Goal: Task Accomplishment & Management: Manage account settings

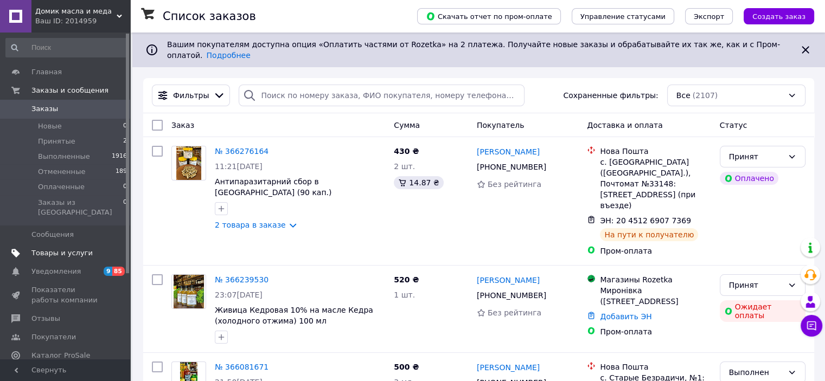
click at [51, 248] on span "Товары и услуги" at bounding box center [61, 253] width 61 height 10
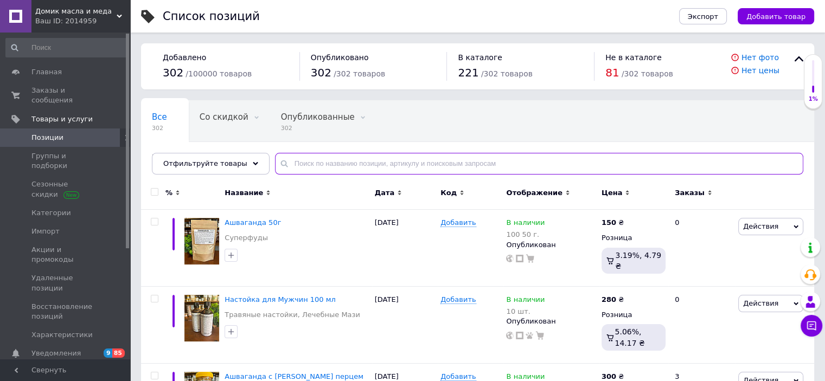
click at [286, 164] on input "text" at bounding box center [539, 164] width 528 height 22
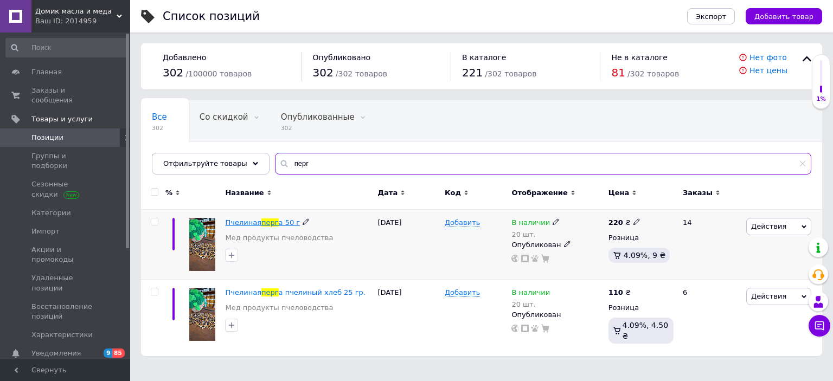
type input "перг"
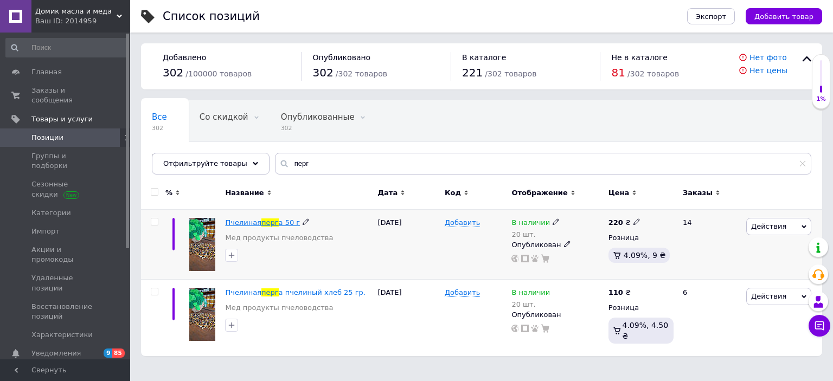
click at [249, 223] on span "Пчелиная" at bounding box center [243, 223] width 36 height 8
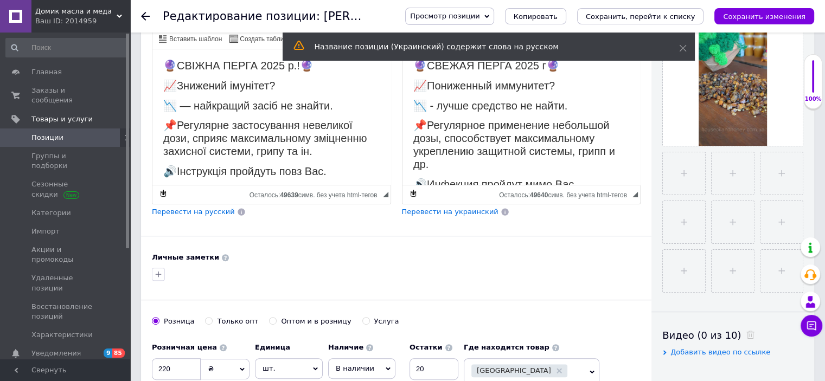
scroll to position [271, 0]
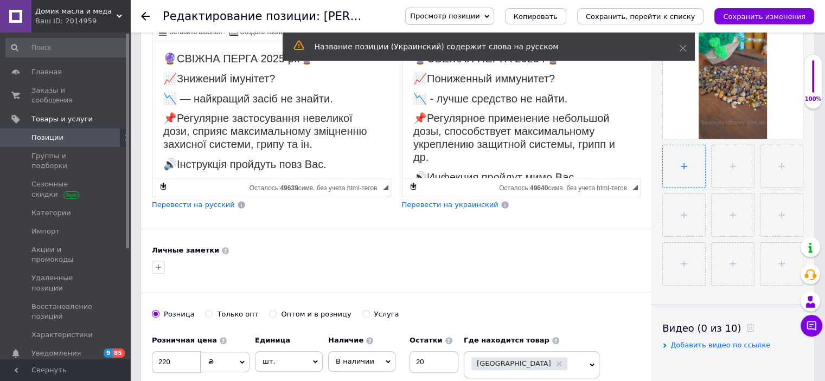
click at [696, 175] on input "file" at bounding box center [684, 166] width 42 height 42
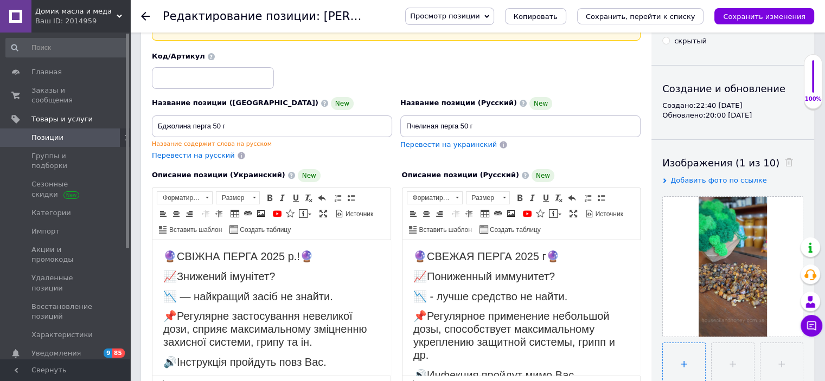
scroll to position [54, 0]
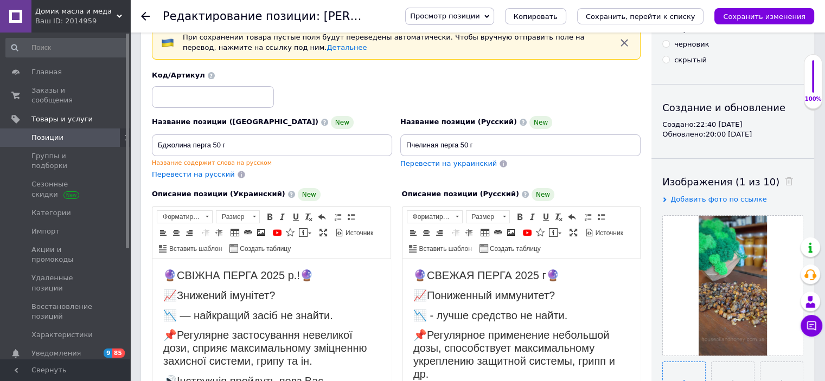
type input "C:\fakepath\photo_2025-10-12_17-09-23.jpg"
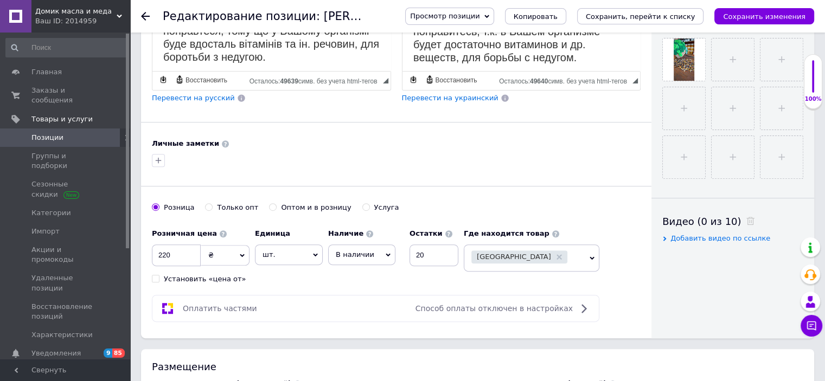
scroll to position [380, 0]
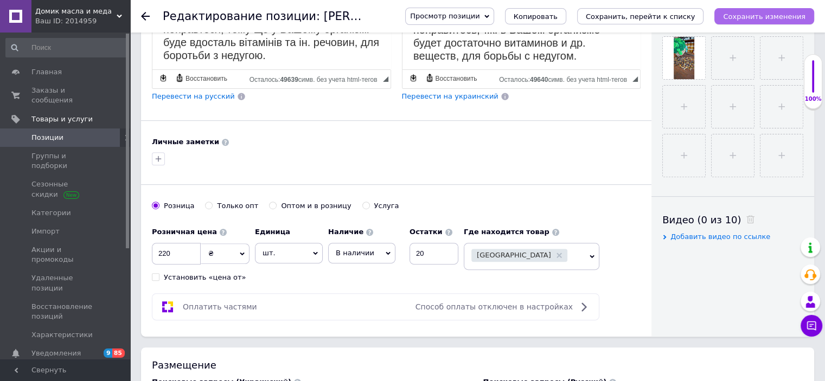
click at [741, 15] on icon "Сохранить изменения" at bounding box center [764, 16] width 82 height 8
click at [144, 15] on icon at bounding box center [145, 16] width 9 height 9
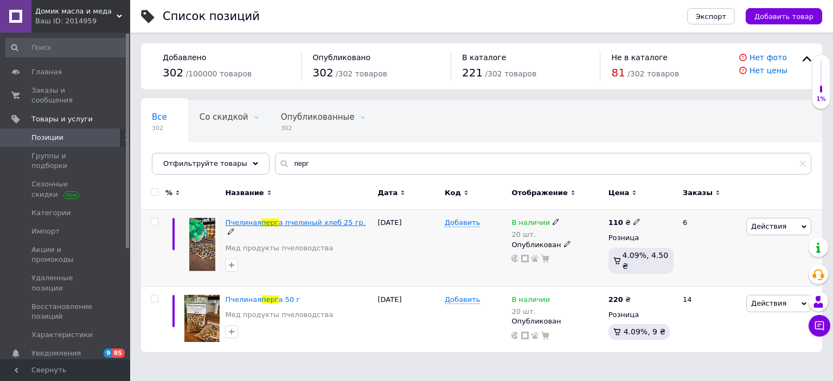
click at [282, 223] on span "а пчелиный хлеб 25 гр." at bounding box center [322, 223] width 87 height 8
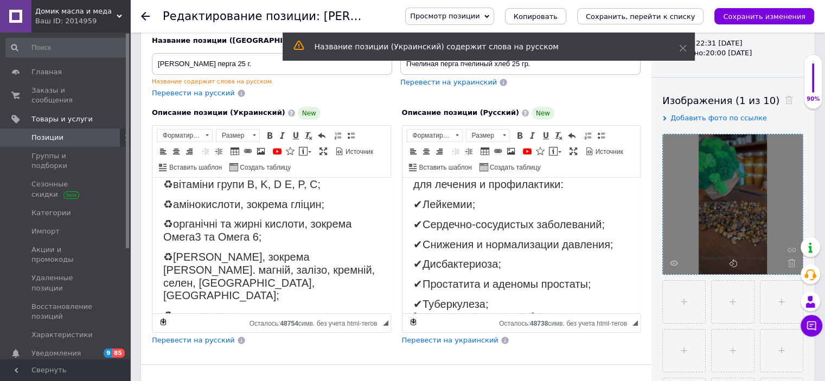
scroll to position [163, 0]
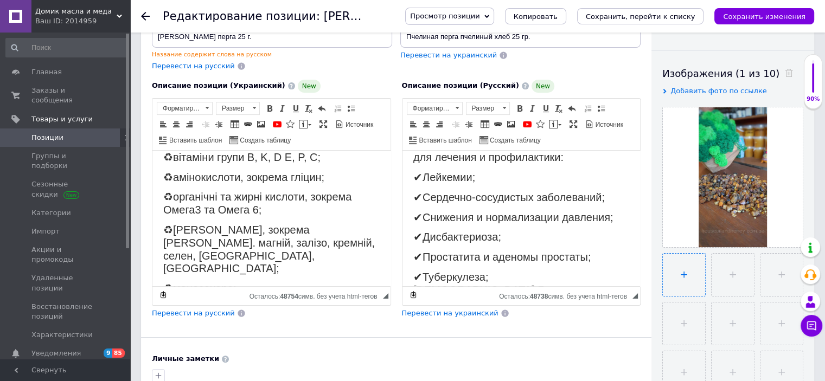
click at [685, 273] on input "file" at bounding box center [684, 275] width 42 height 42
type input "C:\fakepath\photo_2025-10-12_17-09-31.jpg"
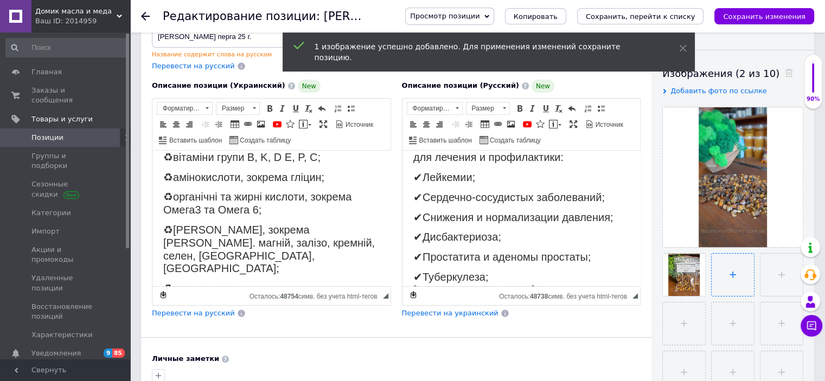
click at [733, 279] on input "file" at bounding box center [732, 275] width 42 height 42
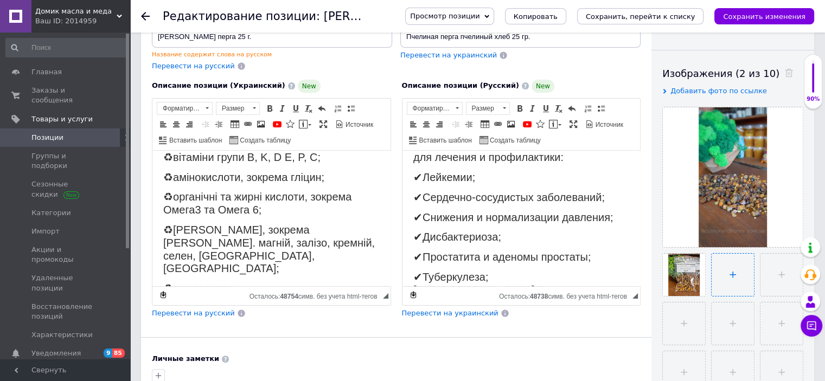
type input "C:\fakepath\photo_2025-10-12_17-09-32.jpg"
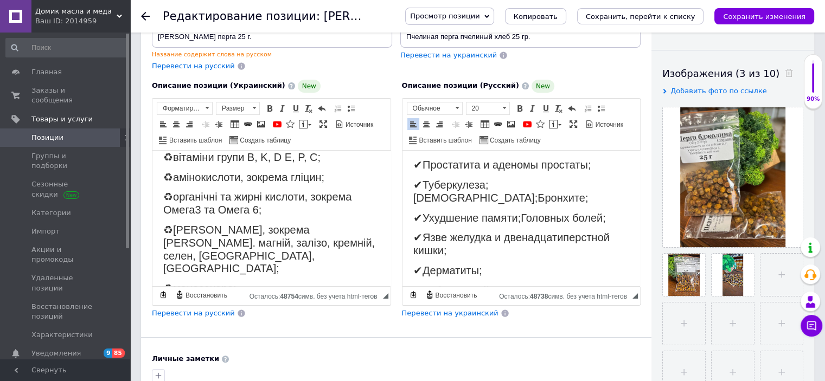
scroll to position [668, 0]
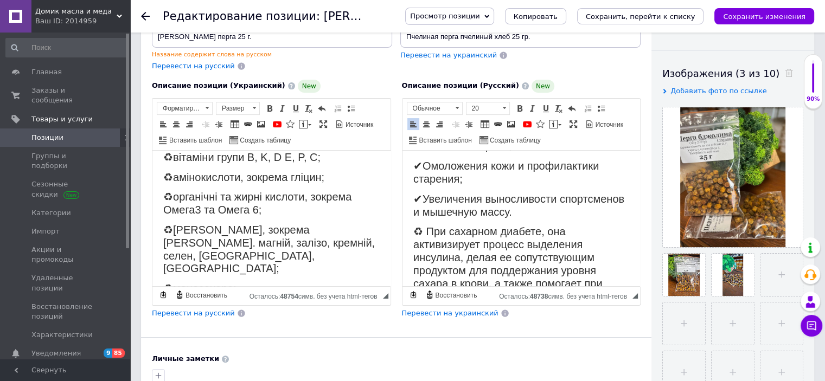
drag, startPoint x: 412, startPoint y: 165, endPoint x: 1031, endPoint y: 464, distance: 688.1
click at [509, 260] on span "Копировать" at bounding box center [516, 261] width 46 height 13
copy body "LOREM – ips dolorsitametco adipisc🐝 elitseddo eiusmo. TEMPO – incididun utlabor…"
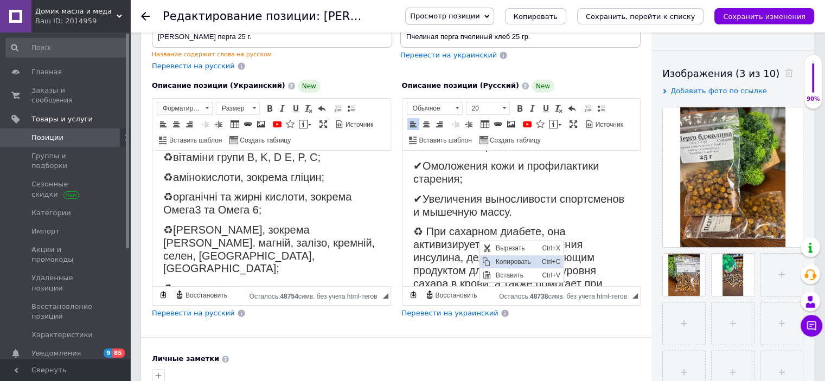
scroll to position [657, 0]
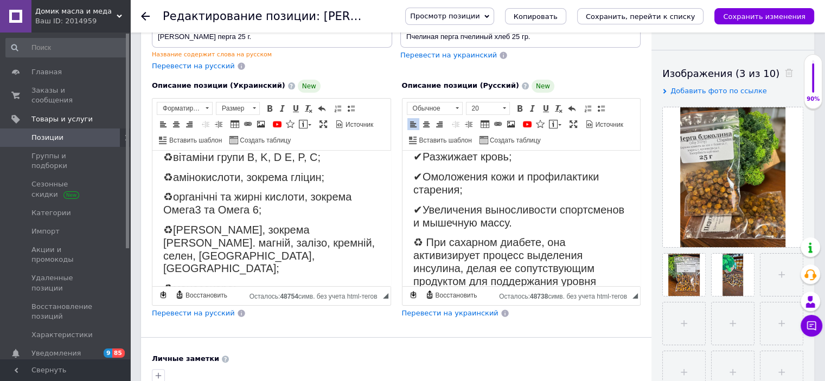
click at [142, 16] on use at bounding box center [145, 16] width 9 height 9
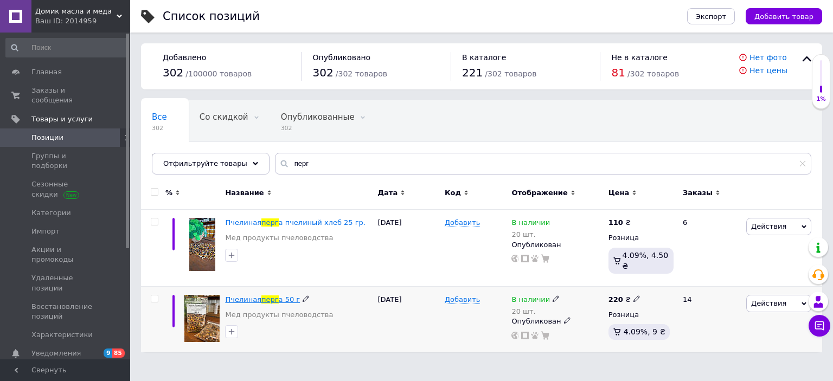
click at [279, 296] on span "а 50 г" at bounding box center [290, 300] width 22 height 8
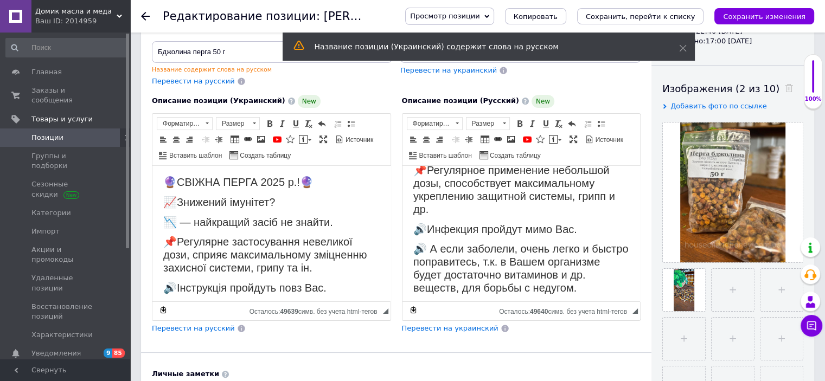
scroll to position [163, 0]
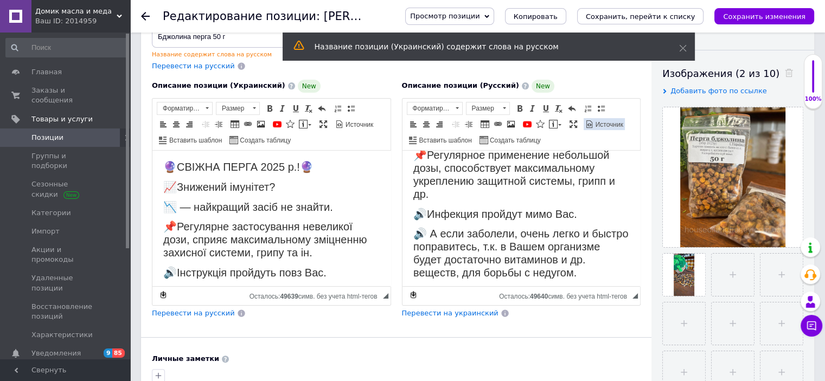
click at [597, 121] on span "Источник" at bounding box center [608, 124] width 29 height 9
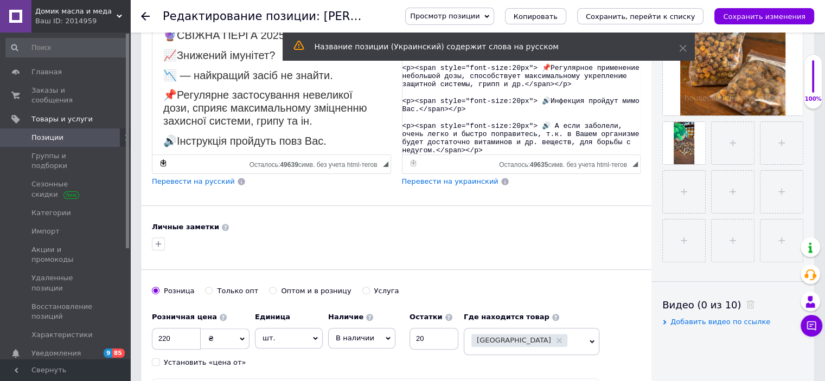
scroll to position [271, 0]
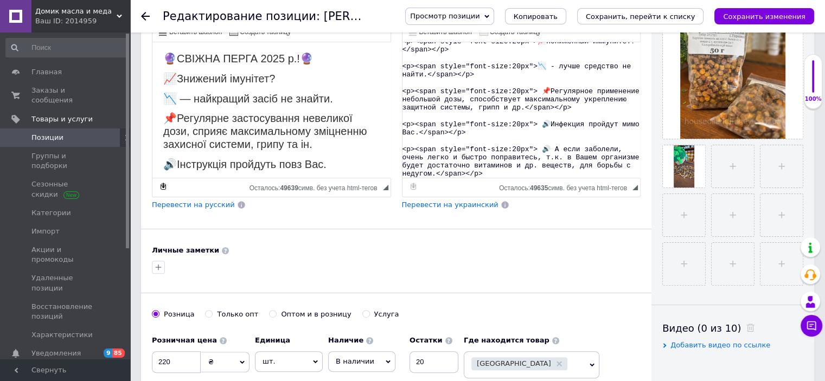
click at [406, 170] on textarea "<p><span style="font-size:20px">🔮СВЕЖАЯ ПЕРГА 2025 г🔮</span></p> <p><span style…" at bounding box center [521, 110] width 238 height 136
paste textarea "LOREM – ips dolorsitametco adipisc🐝 elitseddo eiusmo. TEMPO – incididun utlabor…"
type textarea "<l><ipsu dolor="sita-cons:66ad">🔮ELITSE DOEIU 3740 t🔮</inci></u> <l><etdo magna…"
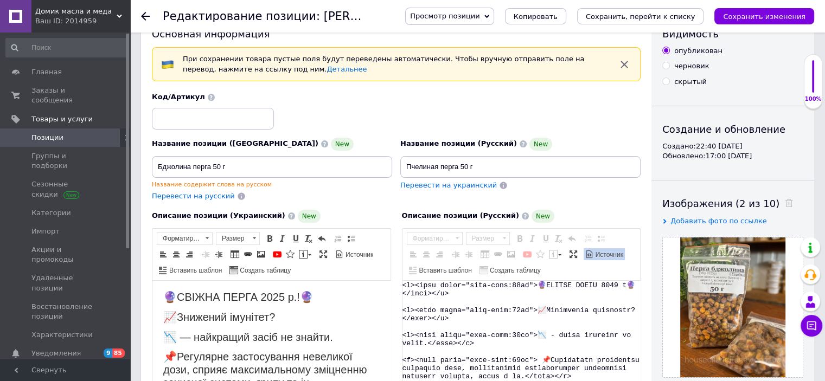
scroll to position [0, 0]
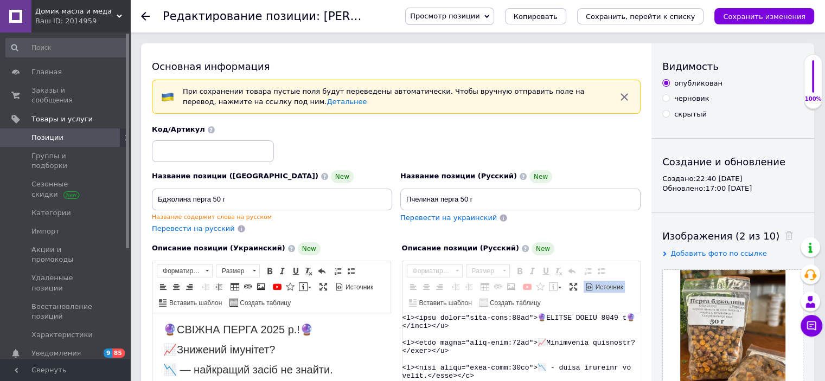
click at [589, 283] on span at bounding box center [589, 287] width 9 height 9
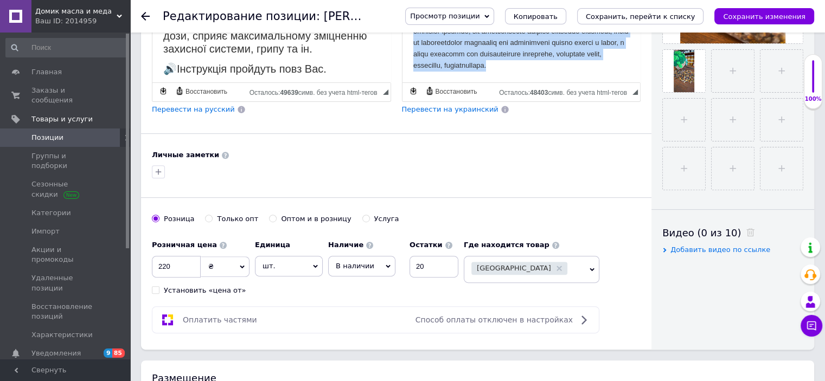
scroll to position [359, 0]
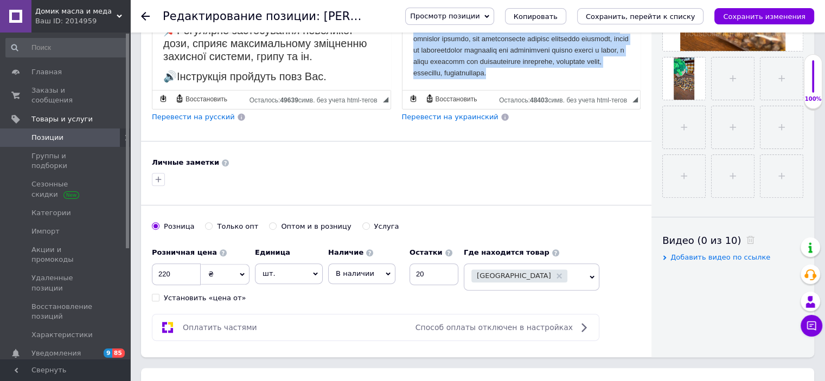
drag, startPoint x: 409, startPoint y: 1, endPoint x: 573, endPoint y: 84, distance: 183.6
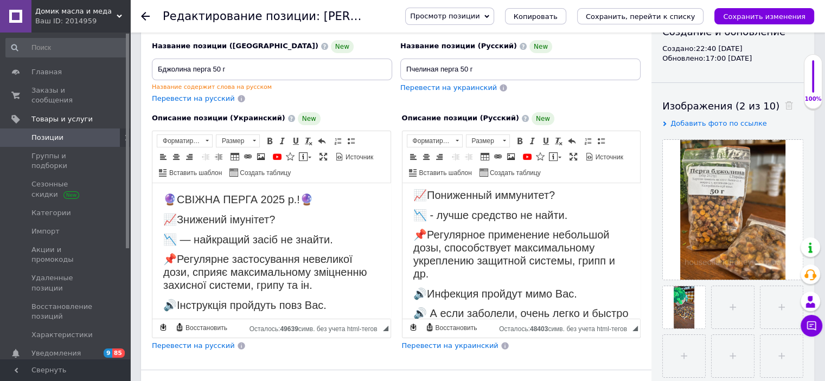
scroll to position [119, 0]
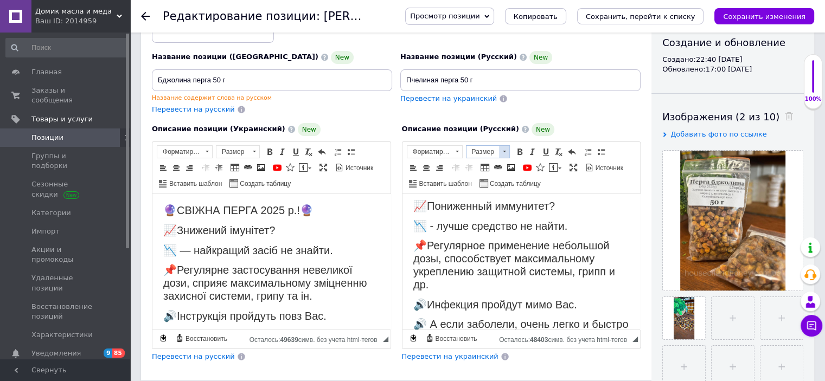
click at [499, 149] on span at bounding box center [504, 152] width 10 height 12
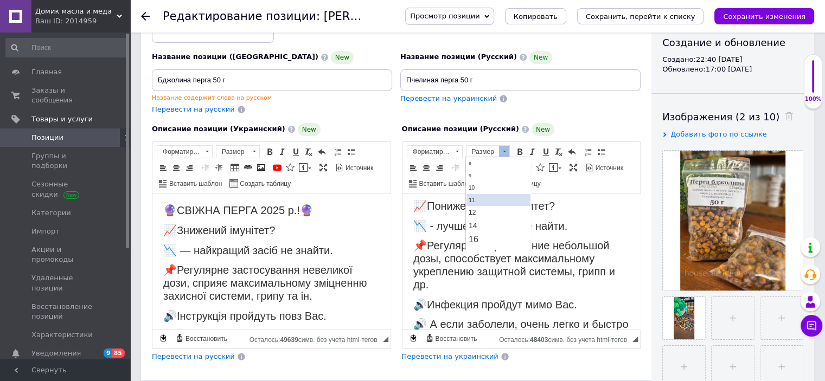
scroll to position [0, 0]
click at [483, 242] on link "20" at bounding box center [498, 247] width 64 height 17
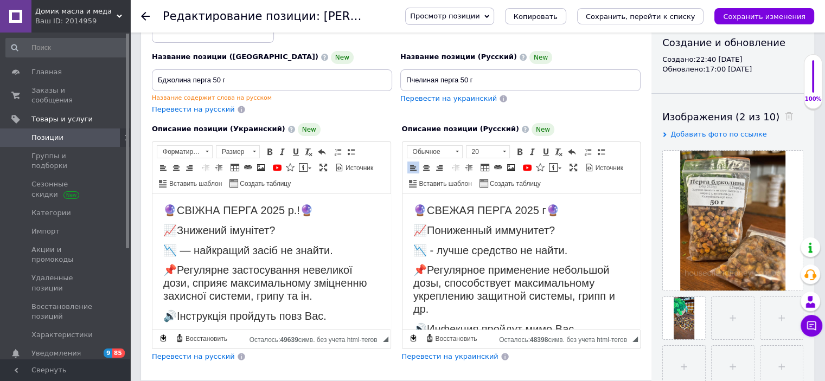
drag, startPoint x: 567, startPoint y: 316, endPoint x: 402, endPoint y: 188, distance: 208.3
click at [476, 230] on span "Копировать" at bounding box center [485, 229] width 46 height 13
copy body "🔮LOREMI DOLOR 6951 s🔮 📈Ametconsec adipiscin? 📉 - elits doeiusmo te incid. 📌Utla…"
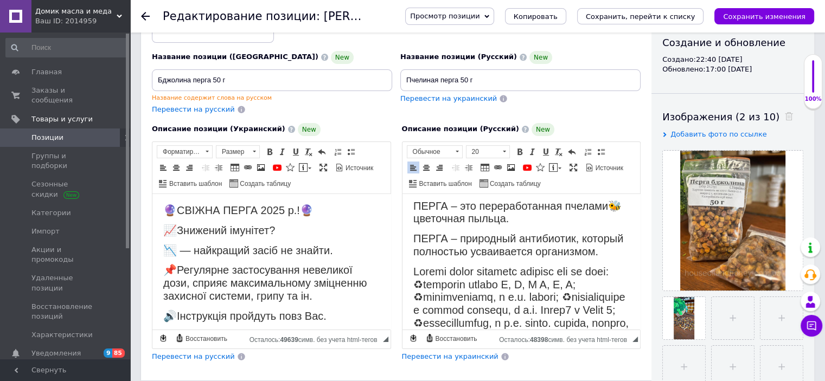
scroll to position [227, 0]
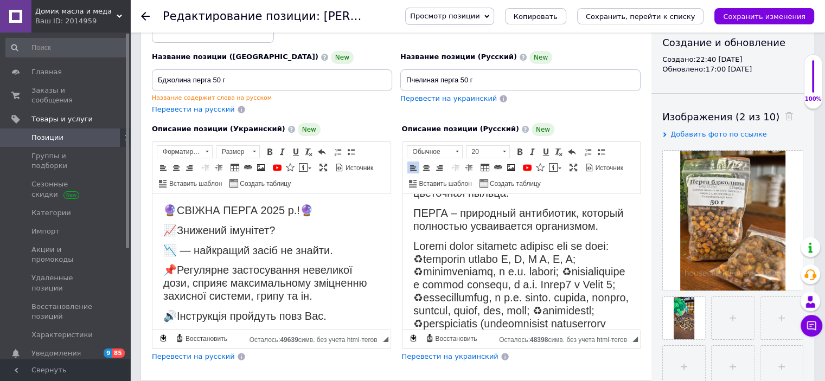
drag, startPoint x: 443, startPoint y: 268, endPoint x: 448, endPoint y: 267, distance: 5.4
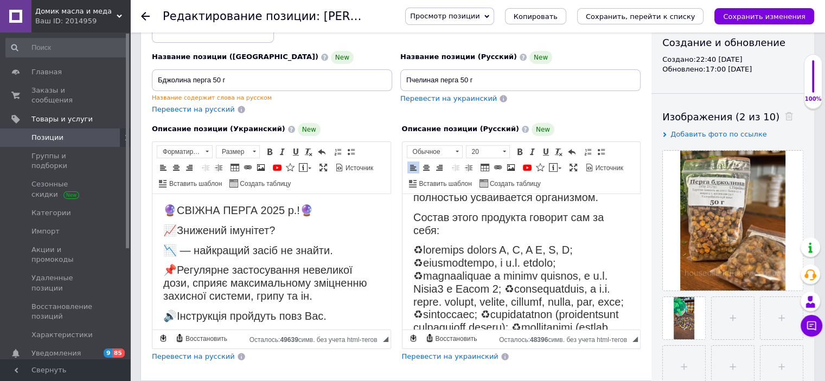
scroll to position [336, 0]
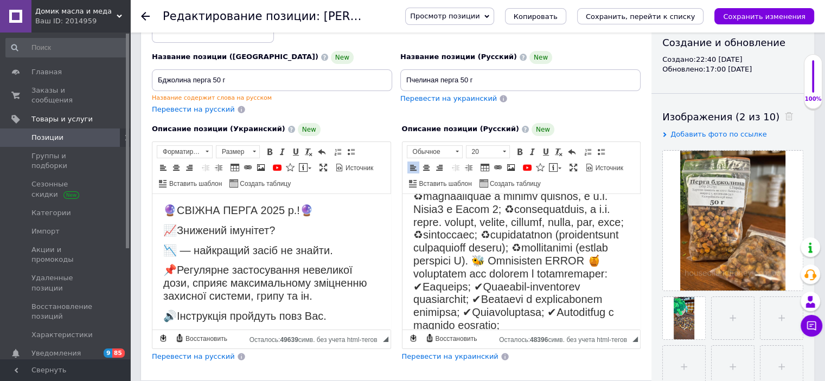
click at [509, 217] on span "Визуальный текстовый редактор, 872BC5C6-0DAB-4BE8-83E1-31F89911DBFD" at bounding box center [521, 344] width 216 height 361
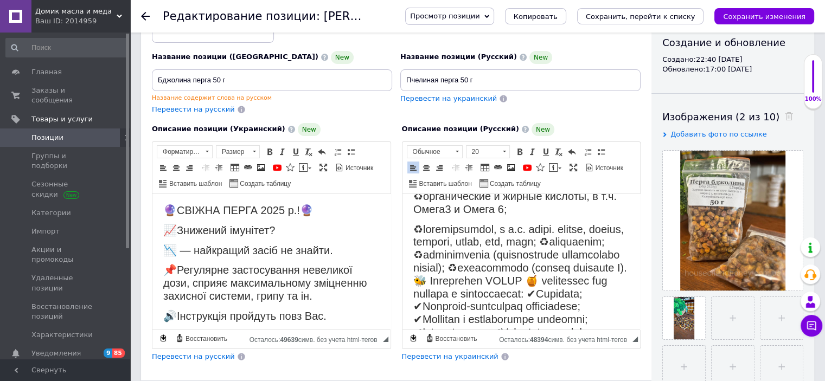
click at [488, 259] on span "Визуальный текстовый редактор, 872BC5C6-0DAB-4BE8-83E1-31F89911DBFD" at bounding box center [520, 384] width 215 height 322
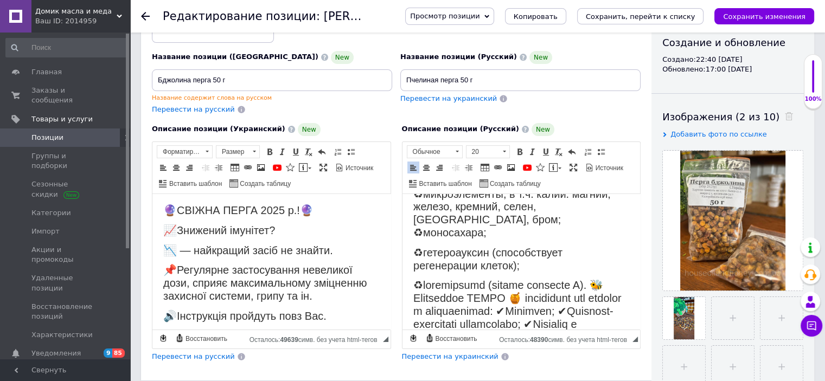
scroll to position [390, 0]
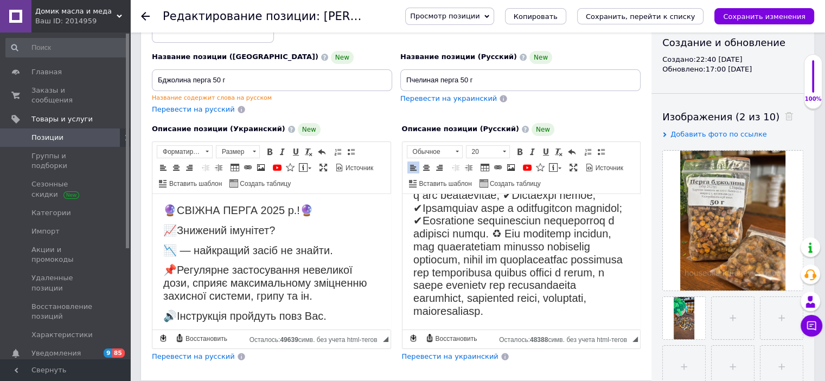
scroll to position [657, 0]
click at [582, 227] on span "Визуальный текстовый редактор, 872BC5C6-0DAB-4BE8-83E1-31F89911DBFD" at bounding box center [518, 182] width 211 height 270
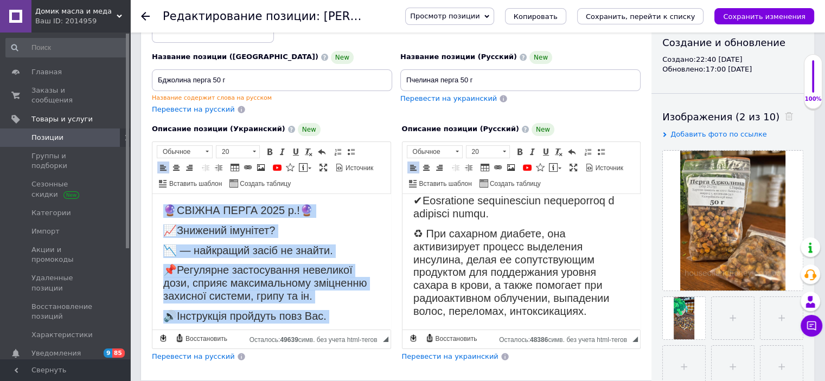
scroll to position [59, 0]
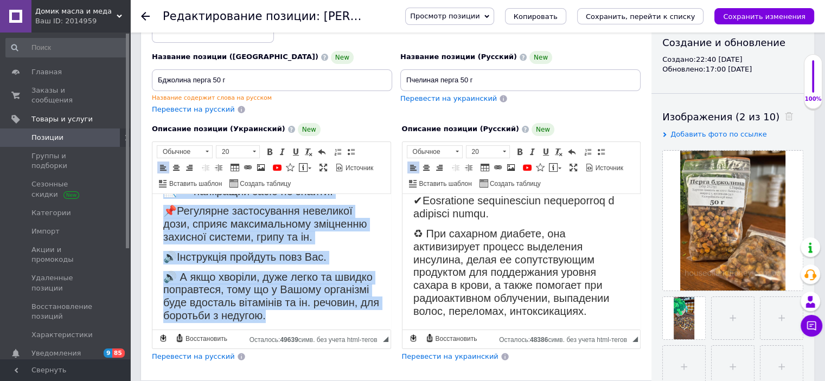
drag, startPoint x: 158, startPoint y: 203, endPoint x: 483, endPoint y: 538, distance: 466.7
click at [331, 334] on html "🔮СВІЖНА ПЕРГА 2025 р.!🔮 📈Знижений імунітет? 📉 — найкращий засіб не знайти. 📌Рег…" at bounding box center [271, 233] width 238 height 199
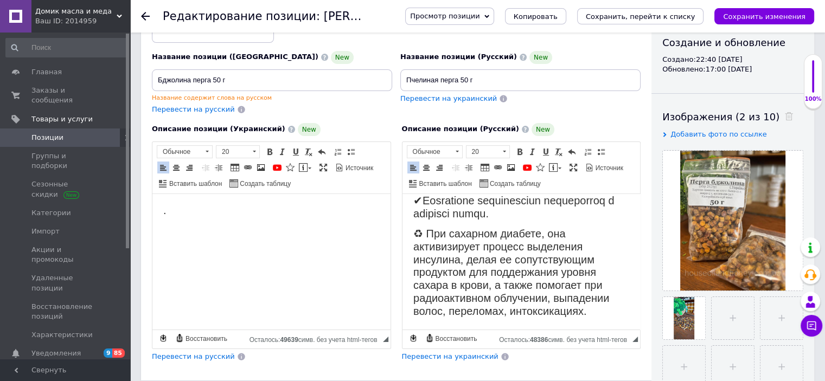
scroll to position [0, 0]
drag, startPoint x: 191, startPoint y: 208, endPoint x: 154, endPoint y: 215, distance: 38.1
click at [154, 215] on html "​​​​​​​ ." at bounding box center [271, 211] width 238 height 35
click at [421, 357] on span "Перевести на украинский" at bounding box center [450, 356] width 97 height 8
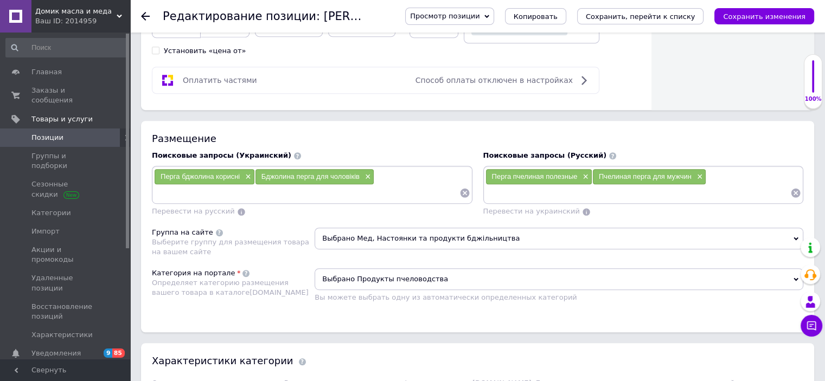
scroll to position [607, 0]
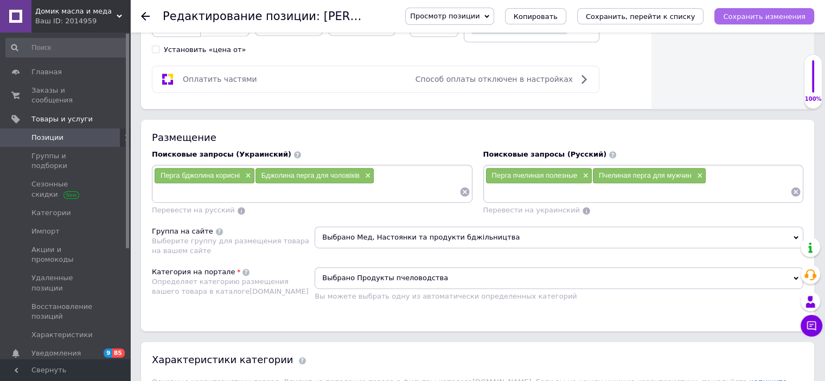
click at [736, 17] on icon "Сохранить изменения" at bounding box center [764, 16] width 82 height 8
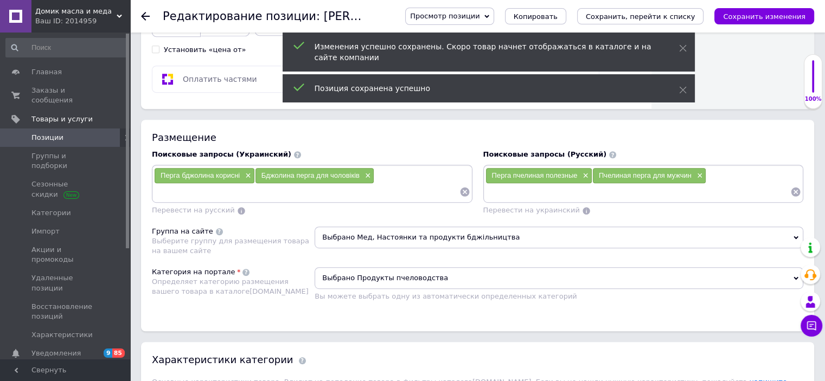
scroll to position [657, 0]
